Goal: Information Seeking & Learning: Learn about a topic

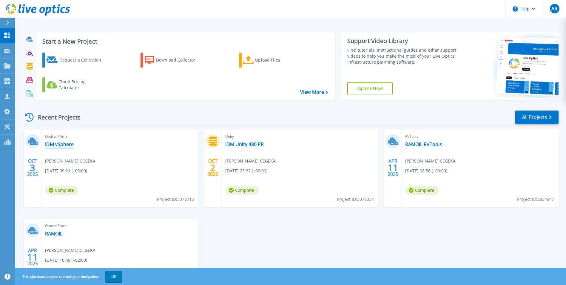
click at [61, 145] on link "IDM vSphere" at bounding box center [59, 144] width 29 height 6
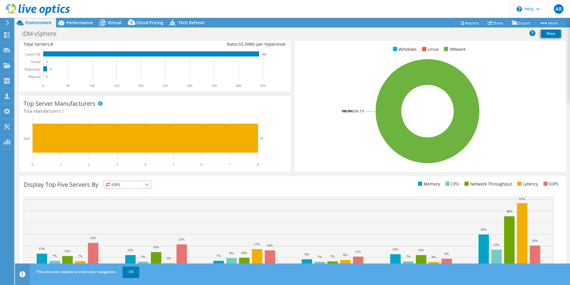
scroll to position [114, 0]
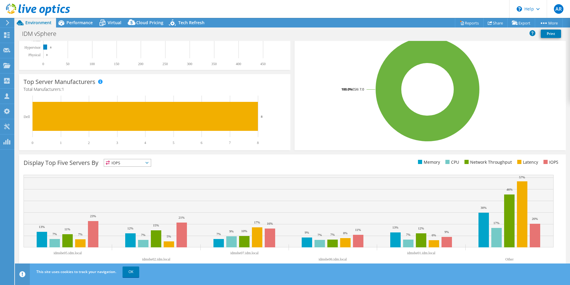
drag, startPoint x: 225, startPoint y: 213, endPoint x: 327, endPoint y: 214, distance: 101.7
click at [327, 214] on rect at bounding box center [289, 210] width 530 height 72
click at [138, 163] on span "IOPS" at bounding box center [127, 162] width 47 height 7
click at [231, 163] on div "Display Top Five Servers By IOPS IOPS" at bounding box center [158, 164] width 269 height 10
click at [138, 267] on link "OK" at bounding box center [131, 271] width 17 height 11
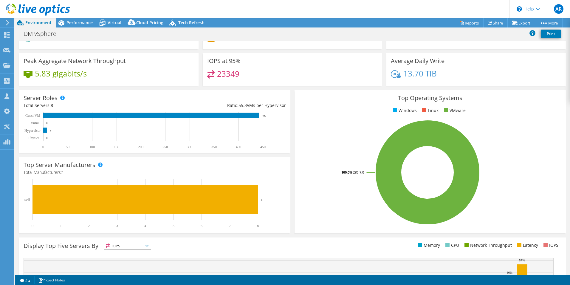
scroll to position [0, 0]
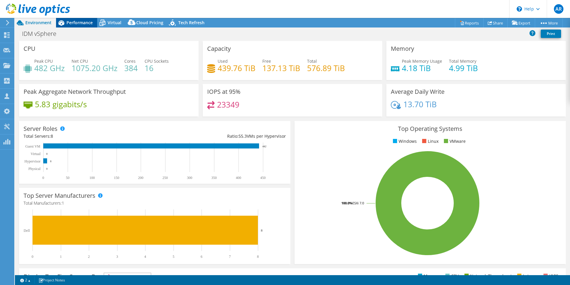
click at [80, 22] on span "Performance" at bounding box center [80, 23] width 26 height 6
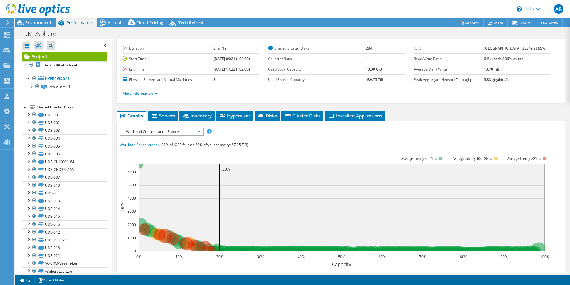
scroll to position [60, 0]
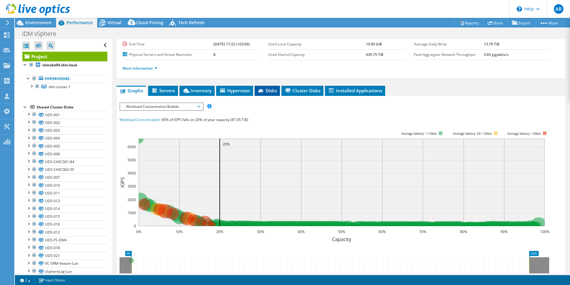
click at [271, 92] on span "Disks" at bounding box center [267, 90] width 19 height 6
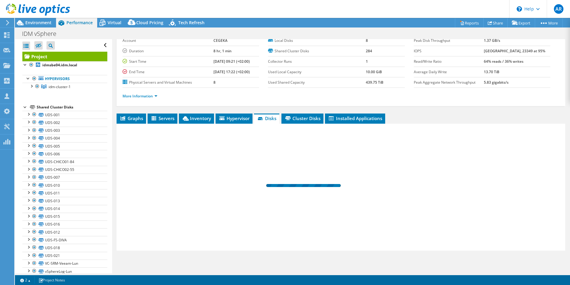
scroll to position [32, 0]
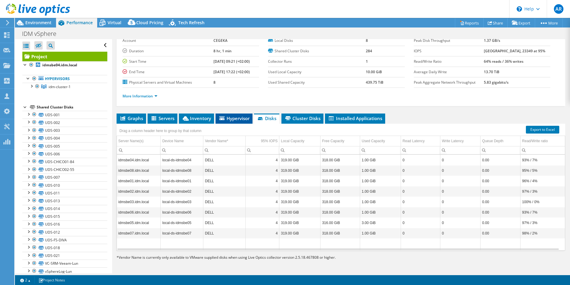
click at [238, 118] on span "Hypervisor" at bounding box center [234, 118] width 31 height 6
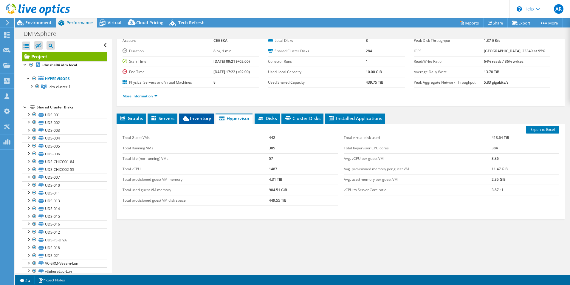
click at [200, 119] on span "Inventory" at bounding box center [196, 118] width 29 height 6
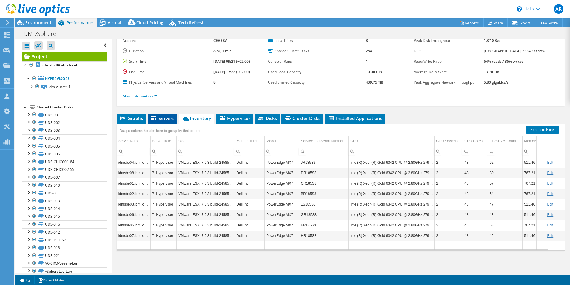
click at [165, 120] on span "Servers" at bounding box center [163, 118] width 24 height 6
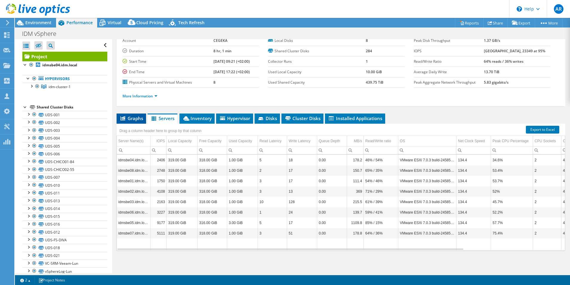
click at [136, 118] on span "Graphs" at bounding box center [132, 118] width 24 height 6
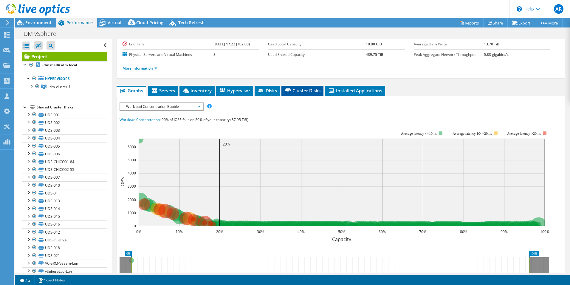
click at [300, 95] on li "Cluster Disks" at bounding box center [303, 91] width 42 height 10
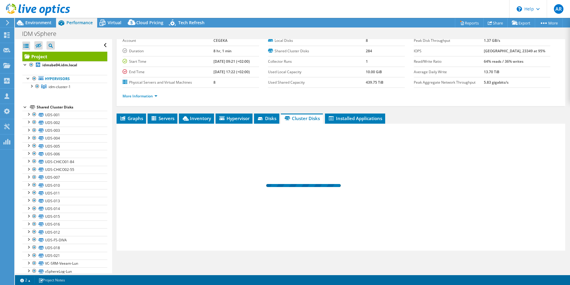
scroll to position [32, 0]
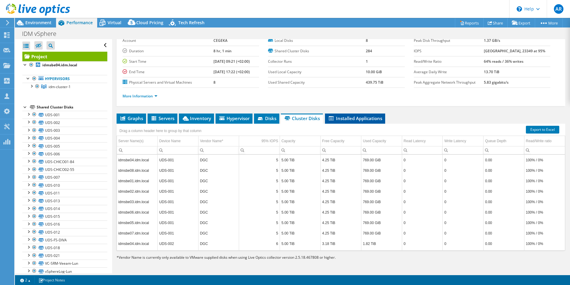
click at [357, 117] on span "Installed Applications" at bounding box center [355, 118] width 54 height 6
